Goal: Transaction & Acquisition: Purchase product/service

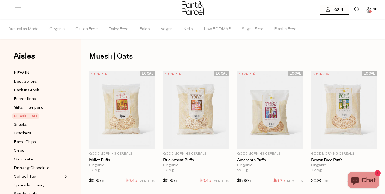
click at [368, 11] on img at bounding box center [368, 10] width 5 height 6
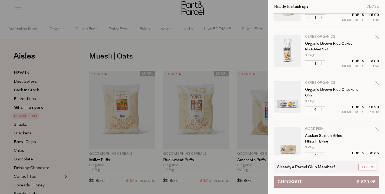
scroll to position [307, 0]
click at [376, 83] on icon "Remove Organic Brown Rice Crackers" at bounding box center [378, 82] width 4 height 4
type input "Add Membership"
click at [307, 110] on button "Decrease Organic Brown Rice Crackers" at bounding box center [309, 109] width 6 height 6
click at [309, 110] on button "Decrease Organic Brown Rice Crackers" at bounding box center [309, 109] width 6 height 6
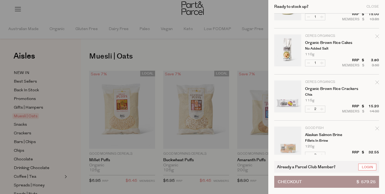
click at [309, 110] on form "Image Product Total Qty Green Pasture Fermented Cod Liver Oil Wild Caught 120 C…" at bounding box center [326, 173] width 105 height 933
click at [309, 110] on button "Decrease Organic Brown Rice Crackers" at bounding box center [309, 109] width 6 height 6
click at [308, 109] on button "Decrease Organic Brown Rice Crackers" at bounding box center [309, 109] width 6 height 6
type input "0"
